Goal: Navigation & Orientation: Find specific page/section

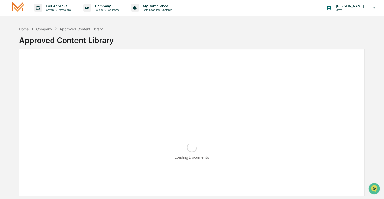
drag, startPoint x: 156, startPoint y: 145, endPoint x: 82, endPoint y: 46, distance: 124.3
click at [156, 145] on div "Loading Documents" at bounding box center [192, 151] width 311 height 27
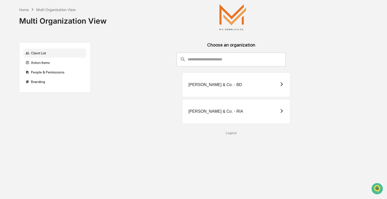
click at [224, 85] on div "[PERSON_NAME] & Co. - BD" at bounding box center [215, 85] width 54 height 5
